Goal: Task Accomplishment & Management: Complete application form

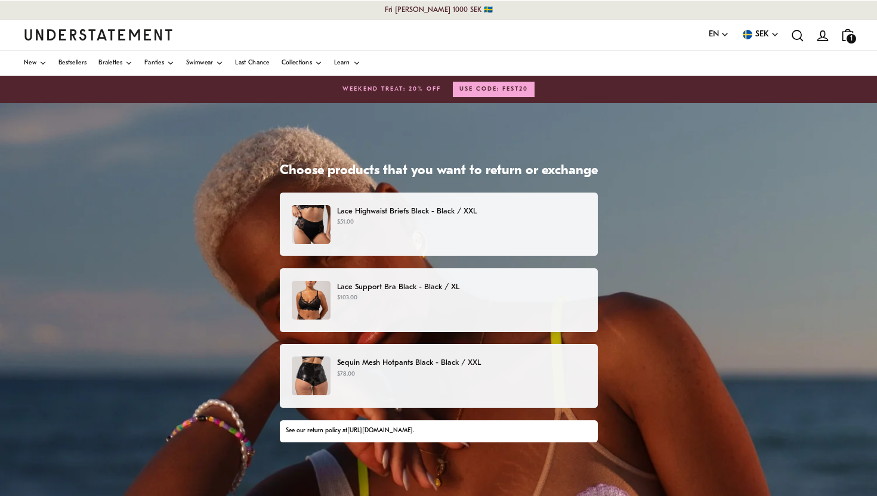
scroll to position [4, 0]
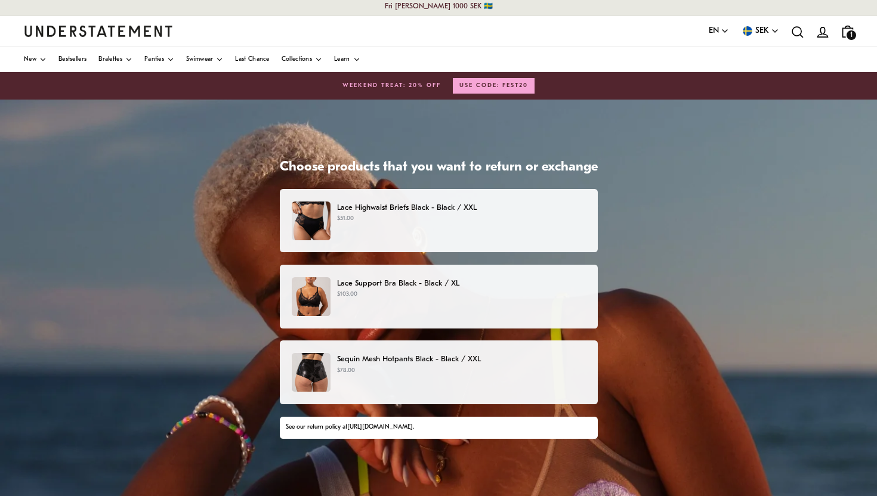
click at [462, 224] on div "Lace Highwaist Briefs Black - Black / XXL $51.00" at bounding box center [438, 221] width 293 height 39
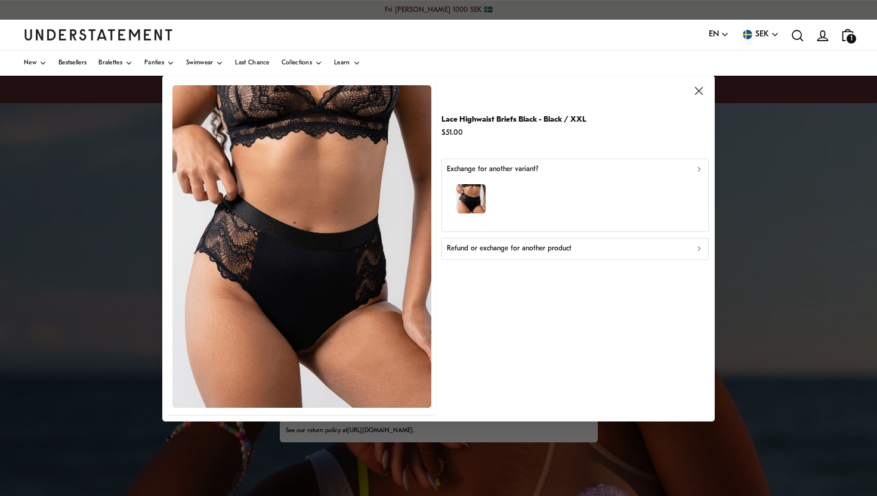
click at [703, 94] on icon "button" at bounding box center [699, 91] width 14 height 14
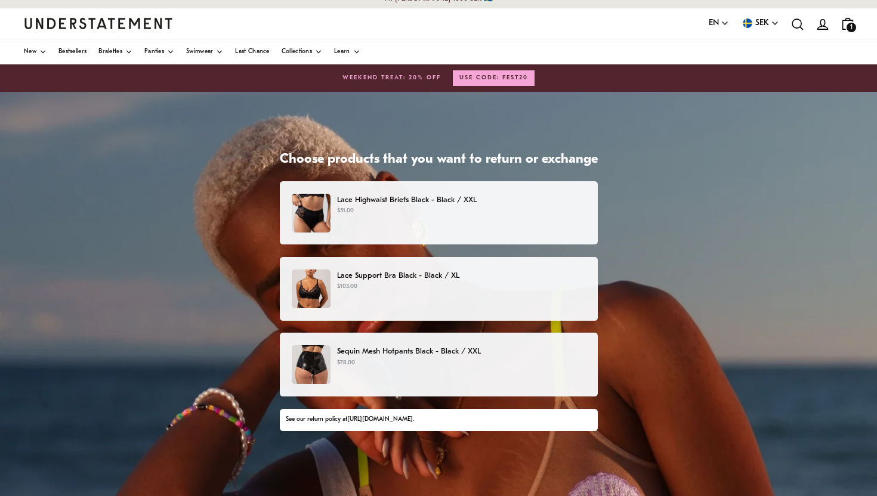
scroll to position [11, 0]
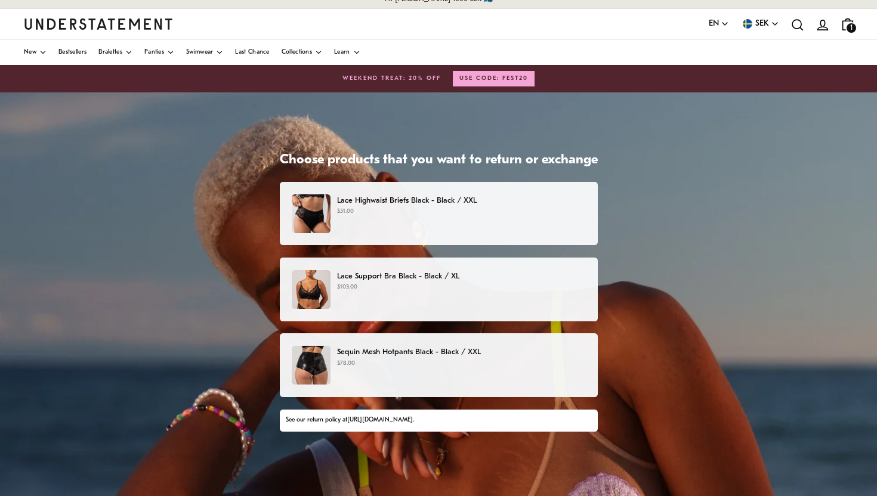
click at [397, 270] on p "Lace Support Bra Black - Black / XL" at bounding box center [461, 276] width 248 height 13
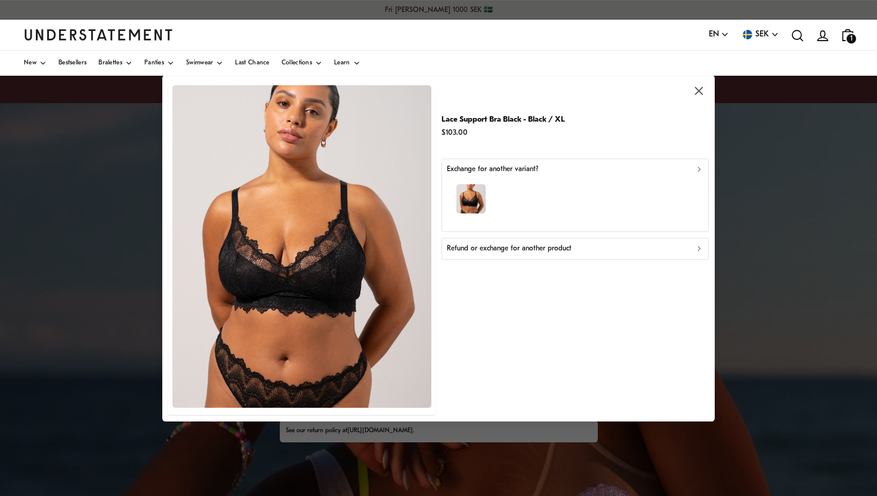
click at [695, 97] on icon "button" at bounding box center [699, 91] width 14 height 14
click at [694, 92] on icon "button" at bounding box center [699, 91] width 14 height 14
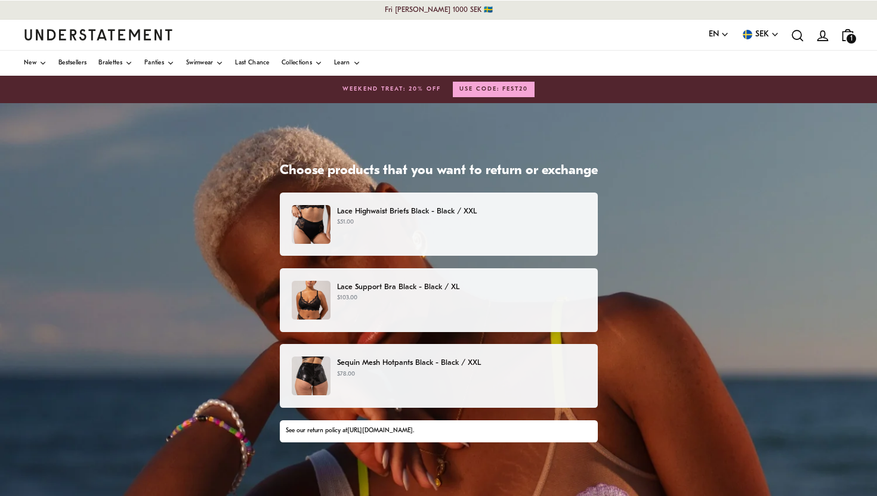
click at [425, 379] on div "Sequin Mesh Hotpants Black - Black / XXL $78.00" at bounding box center [438, 376] width 293 height 39
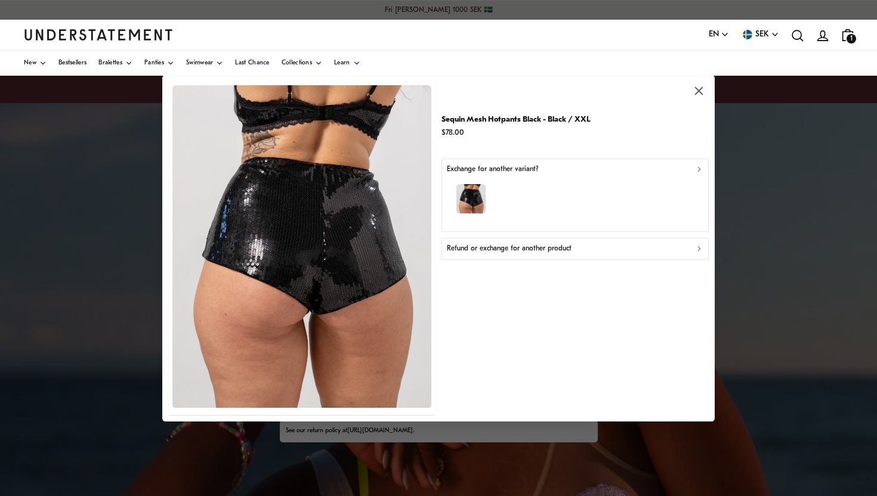
click at [514, 252] on p "Refund or exchange for another product" at bounding box center [509, 248] width 125 height 11
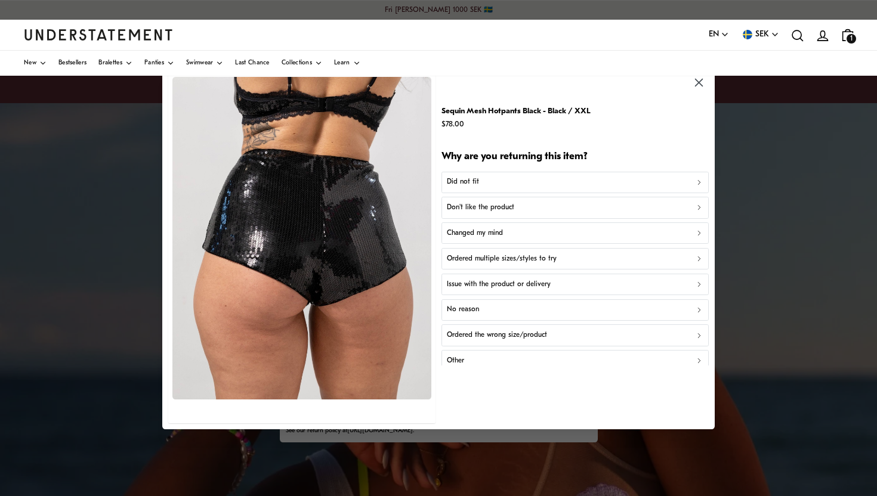
click at [698, 83] on icon "button" at bounding box center [699, 83] width 8 height 8
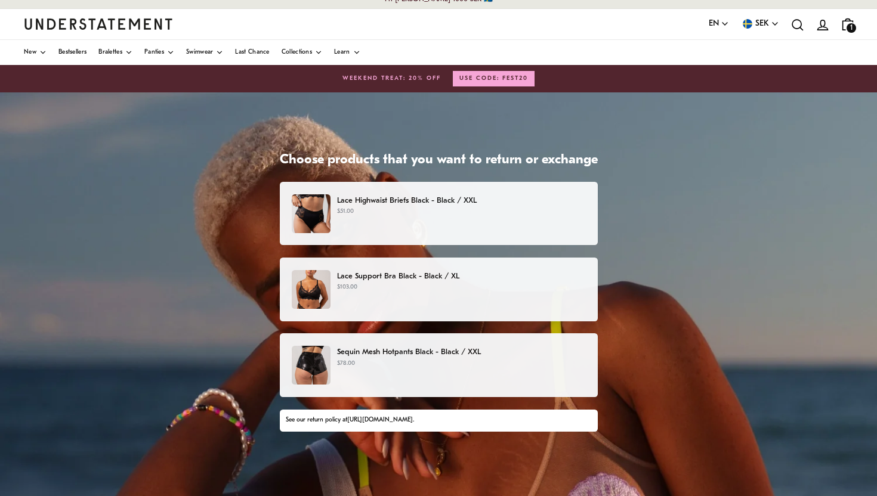
scroll to position [10, 0]
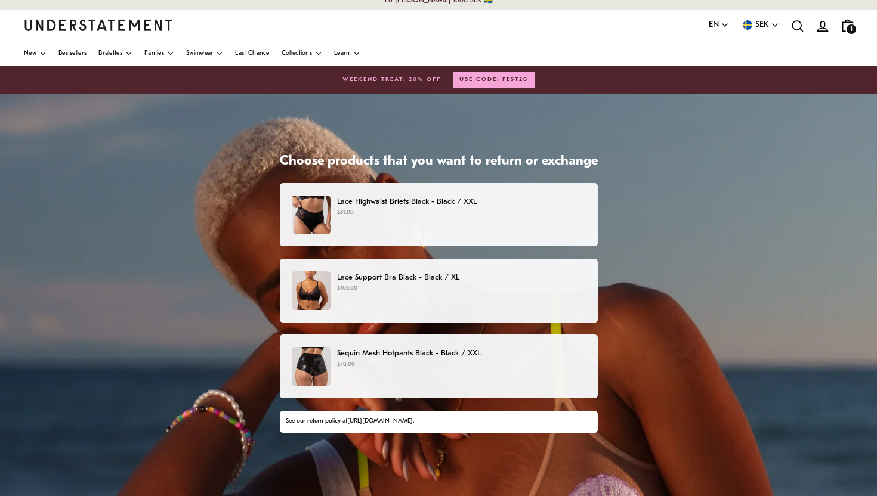
click at [490, 212] on p "$51.00" at bounding box center [461, 213] width 248 height 10
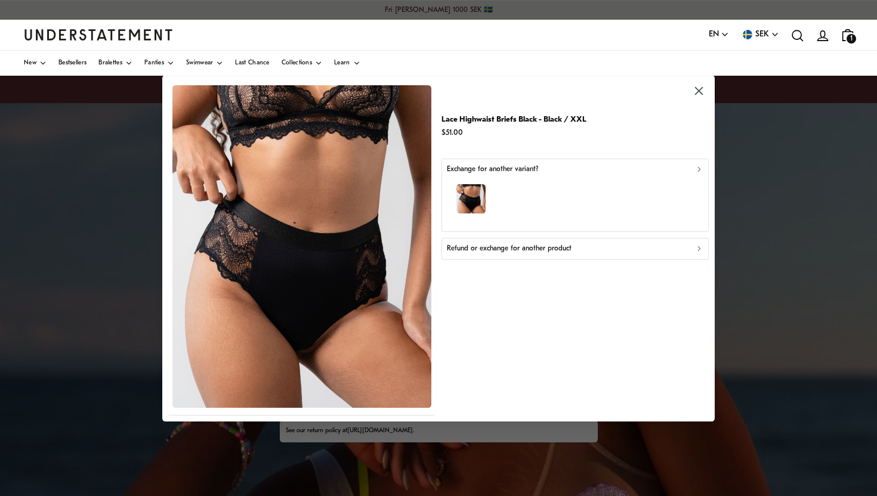
click at [528, 255] on button "Refund or exchange for another product" at bounding box center [574, 248] width 267 height 21
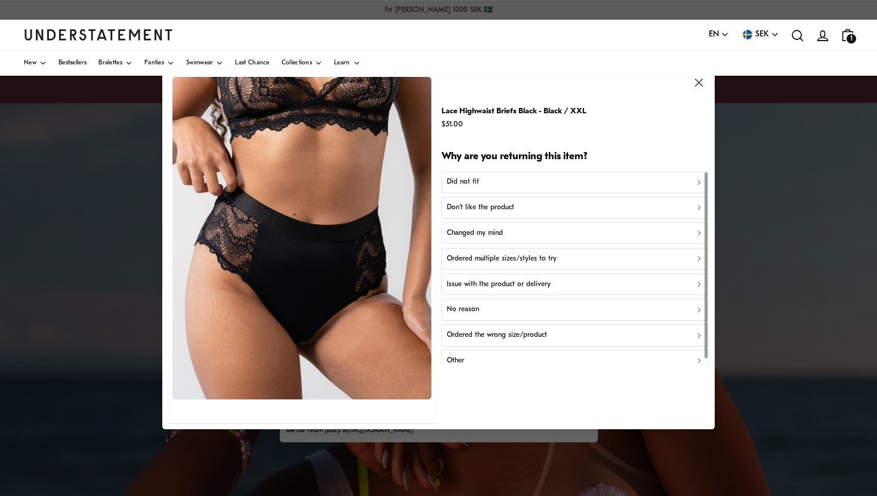
click at [512, 233] on div "Changed my mind" at bounding box center [575, 233] width 256 height 11
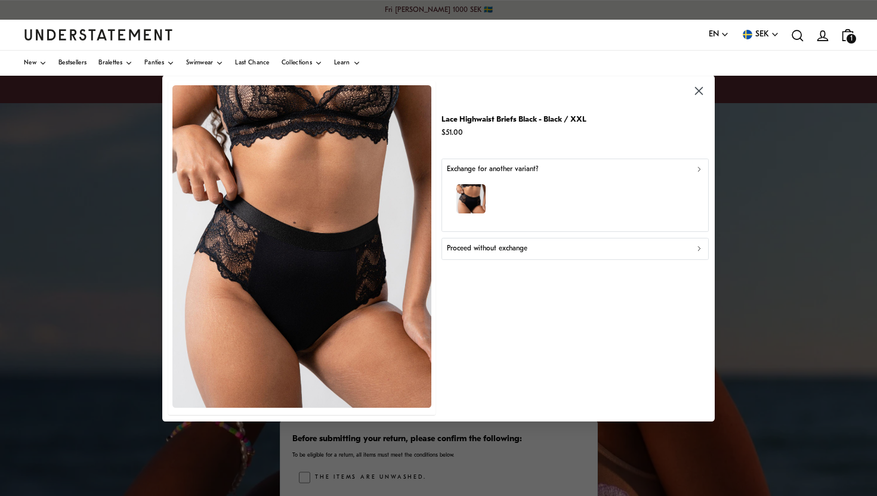
scroll to position [10, 0]
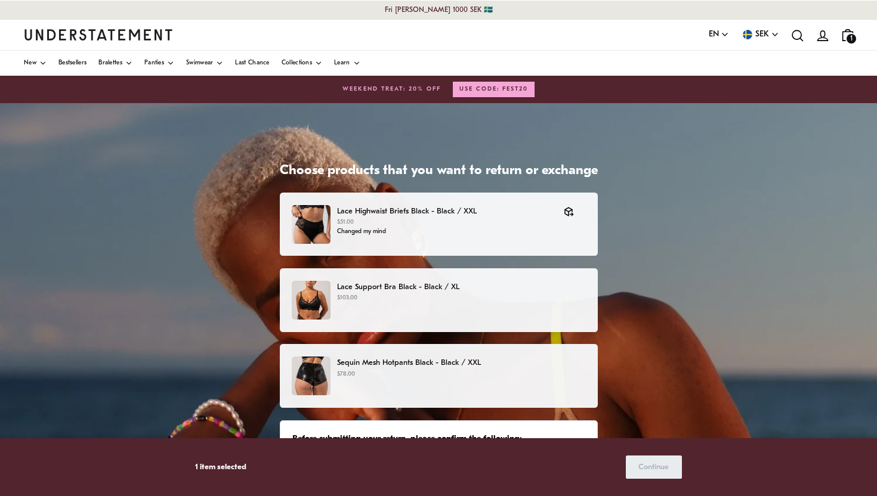
scroll to position [11, 0]
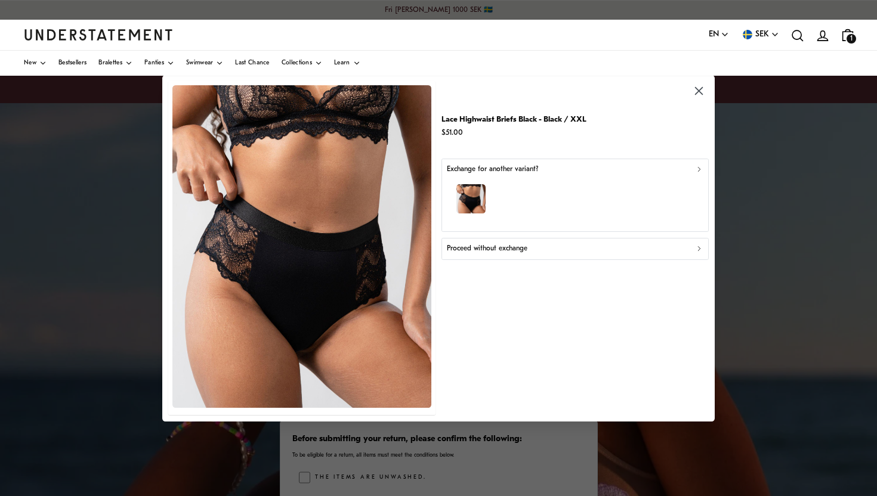
scroll to position [4, 0]
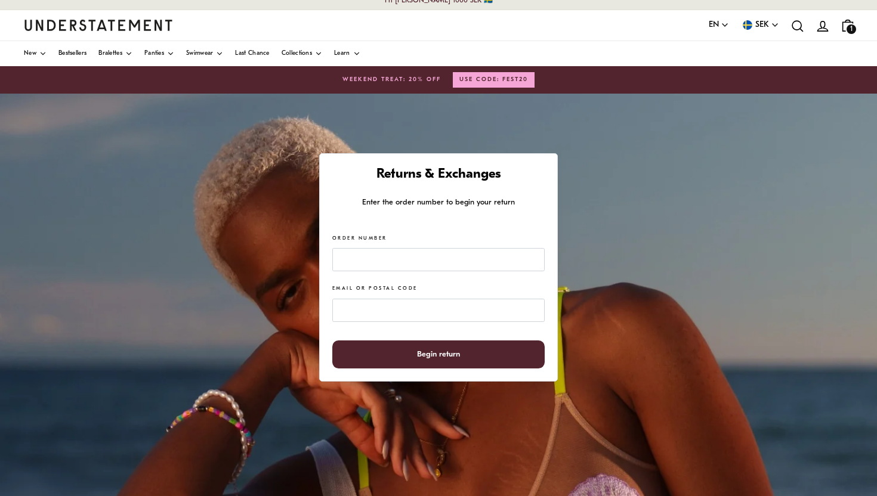
scroll to position [11, 0]
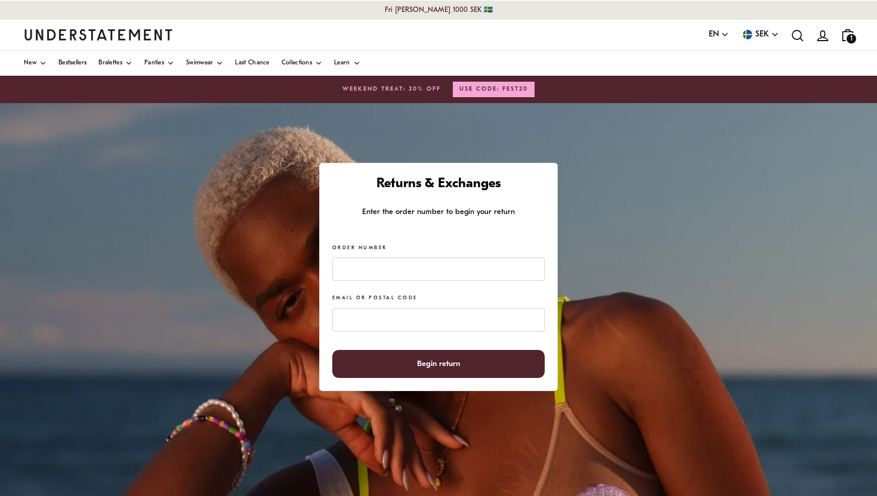
click at [644, 329] on div "Returns & Exchanges Enter the order number to begin your return Order Number Em…" at bounding box center [438, 401] width 877 height 596
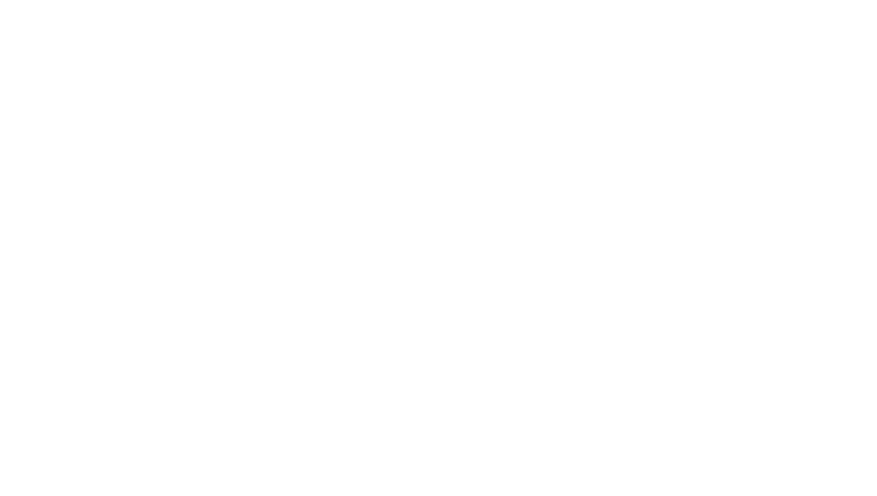
click at [0, 150] on div "Returns & Exchanges Enter the order number to begin your return Order Number Em…" at bounding box center [438, 401] width 877 height 596
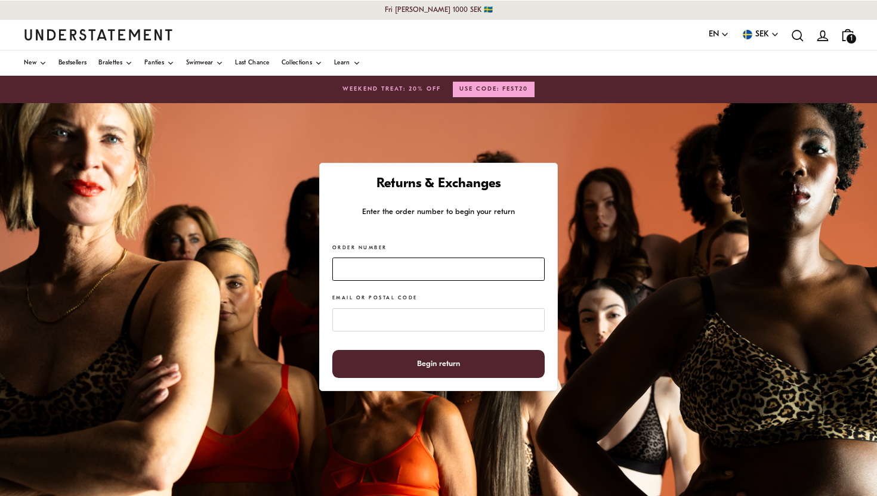
click at [364, 260] on input "Order Number" at bounding box center [438, 269] width 212 height 23
click at [766, 39] on span "SEK" at bounding box center [762, 34] width 14 height 13
click at [364, 272] on input "Order Number" at bounding box center [438, 269] width 212 height 23
